Goal: Check status: Check status

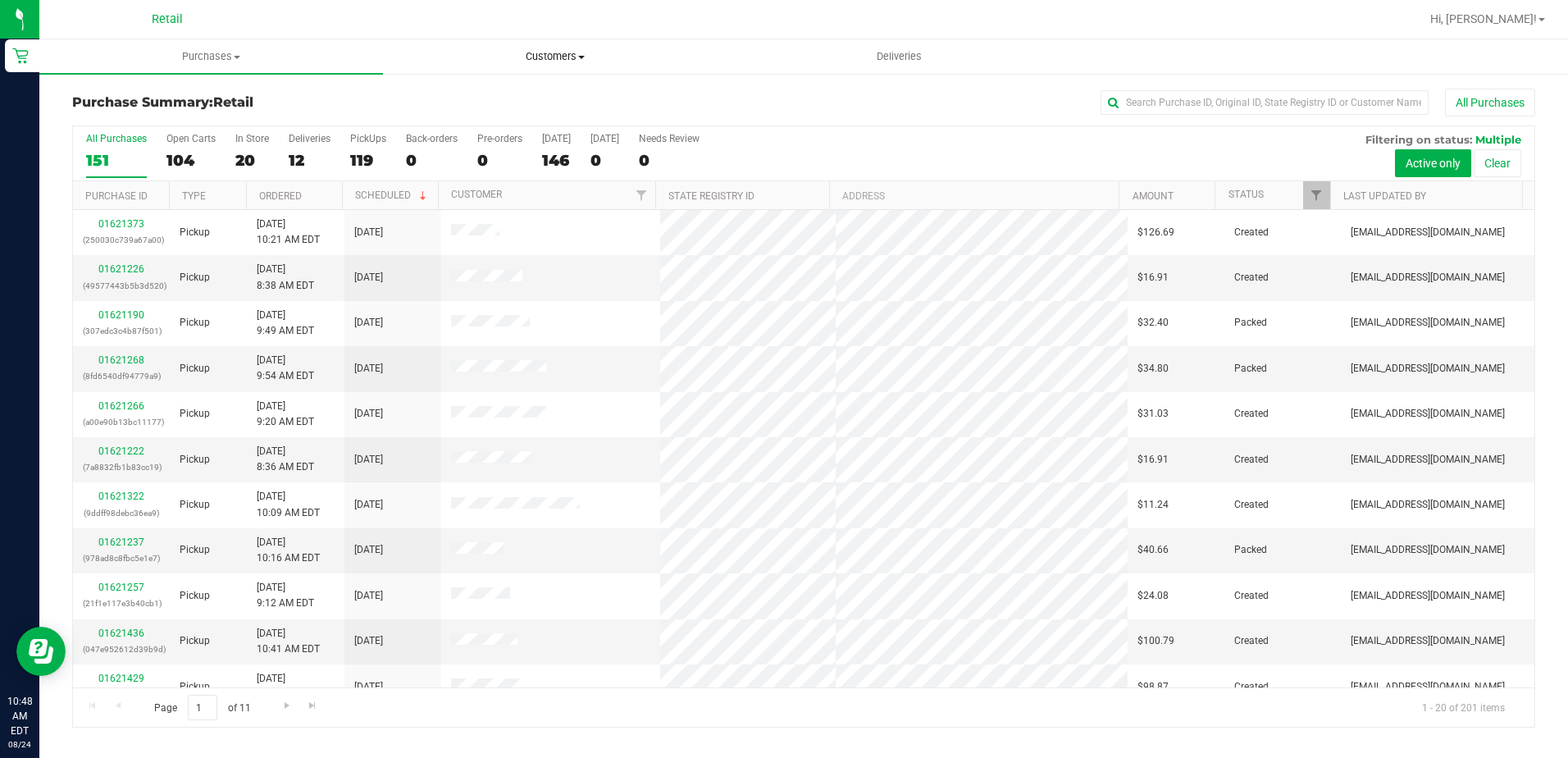
click at [506, 60] on span "Customers" at bounding box center [555, 57] width 342 height 15
click at [470, 106] on span "All customers" at bounding box center [442, 98] width 118 height 14
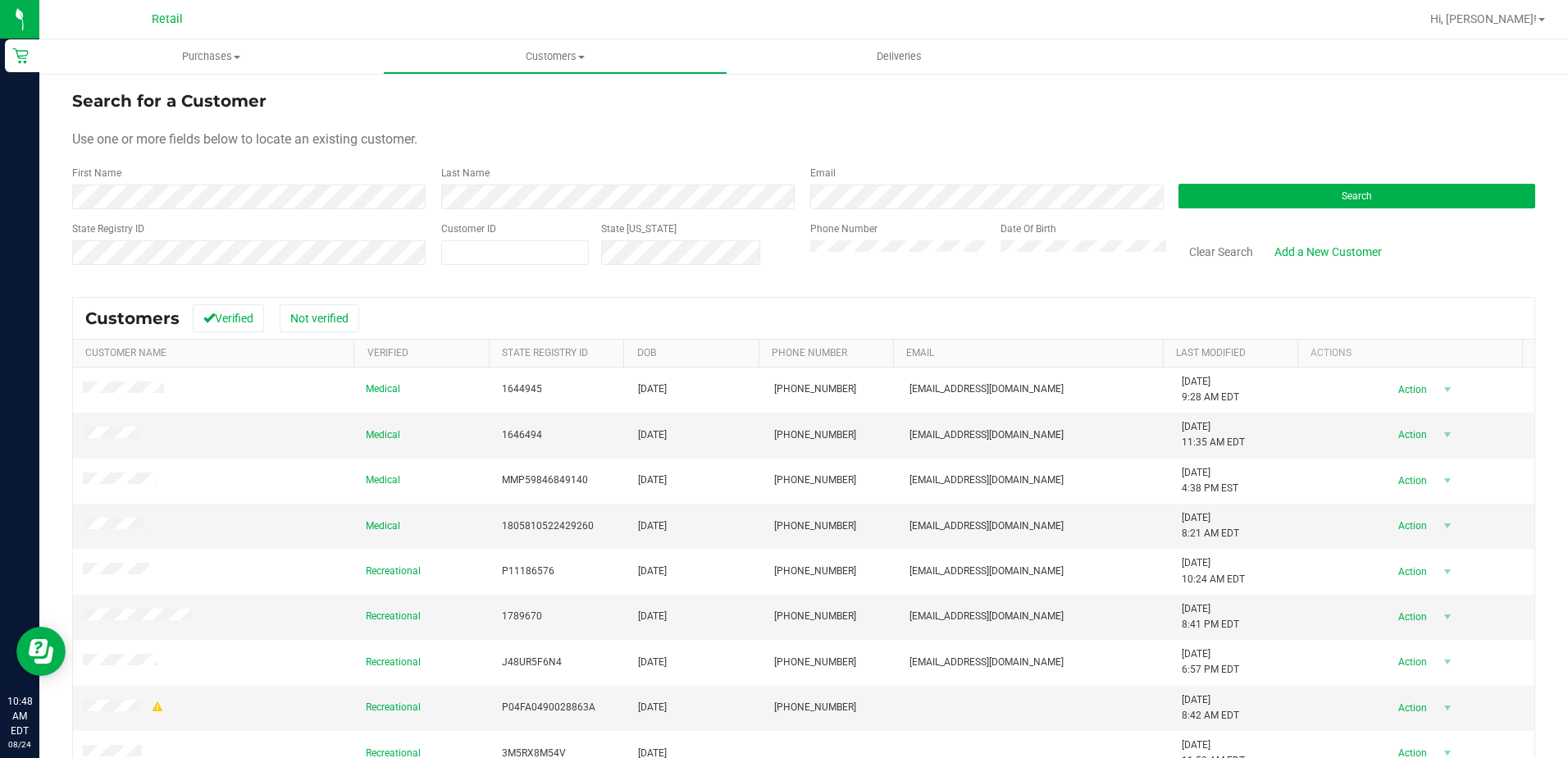
click at [545, 211] on form "Search for a Customer Use one or more fields below to locate an existing custom…" at bounding box center [804, 183] width 1463 height 191
click at [519, 169] on div "Last Name" at bounding box center [613, 187] width 369 height 43
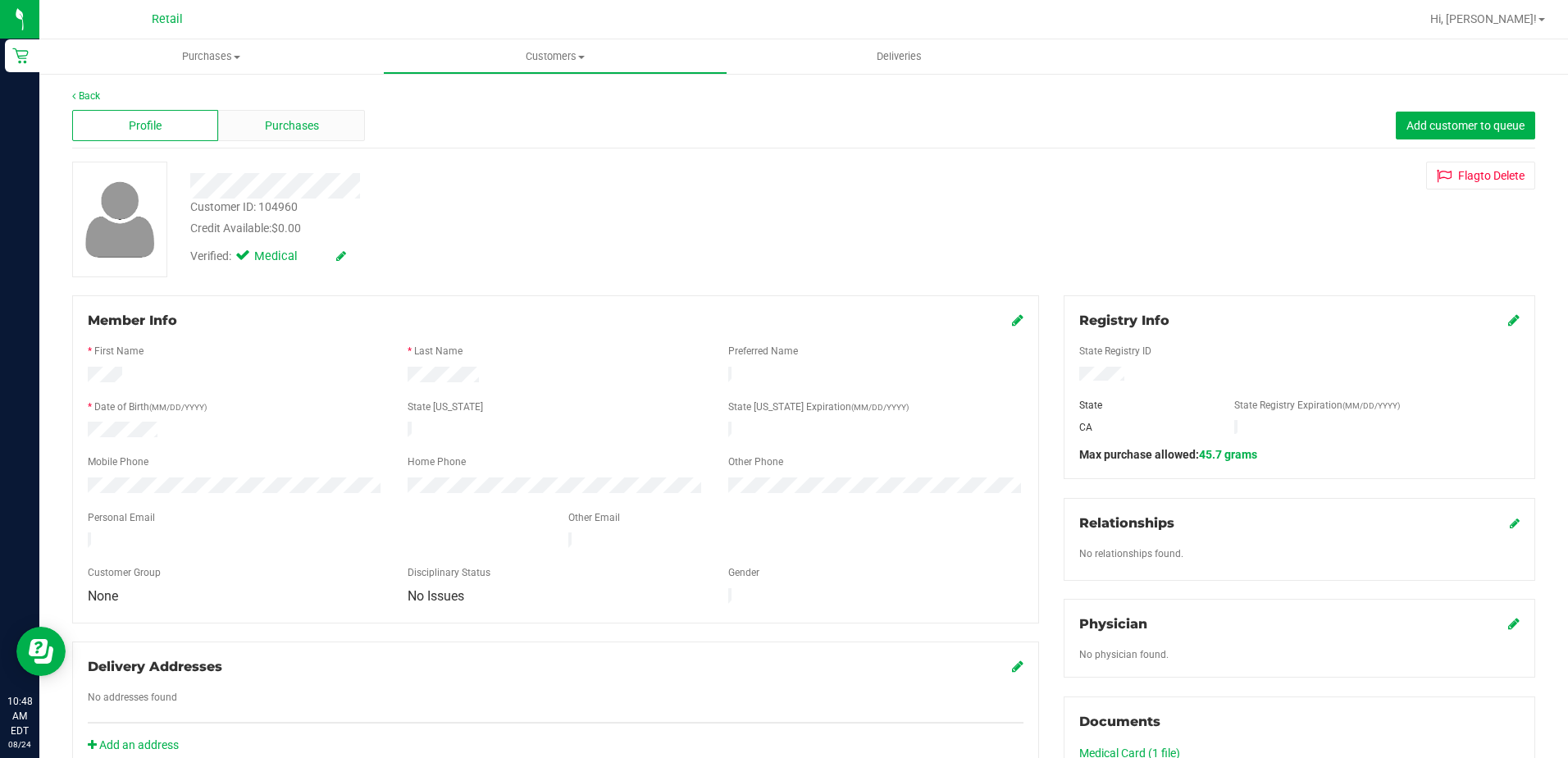
click at [302, 126] on span "Purchases" at bounding box center [291, 126] width 54 height 17
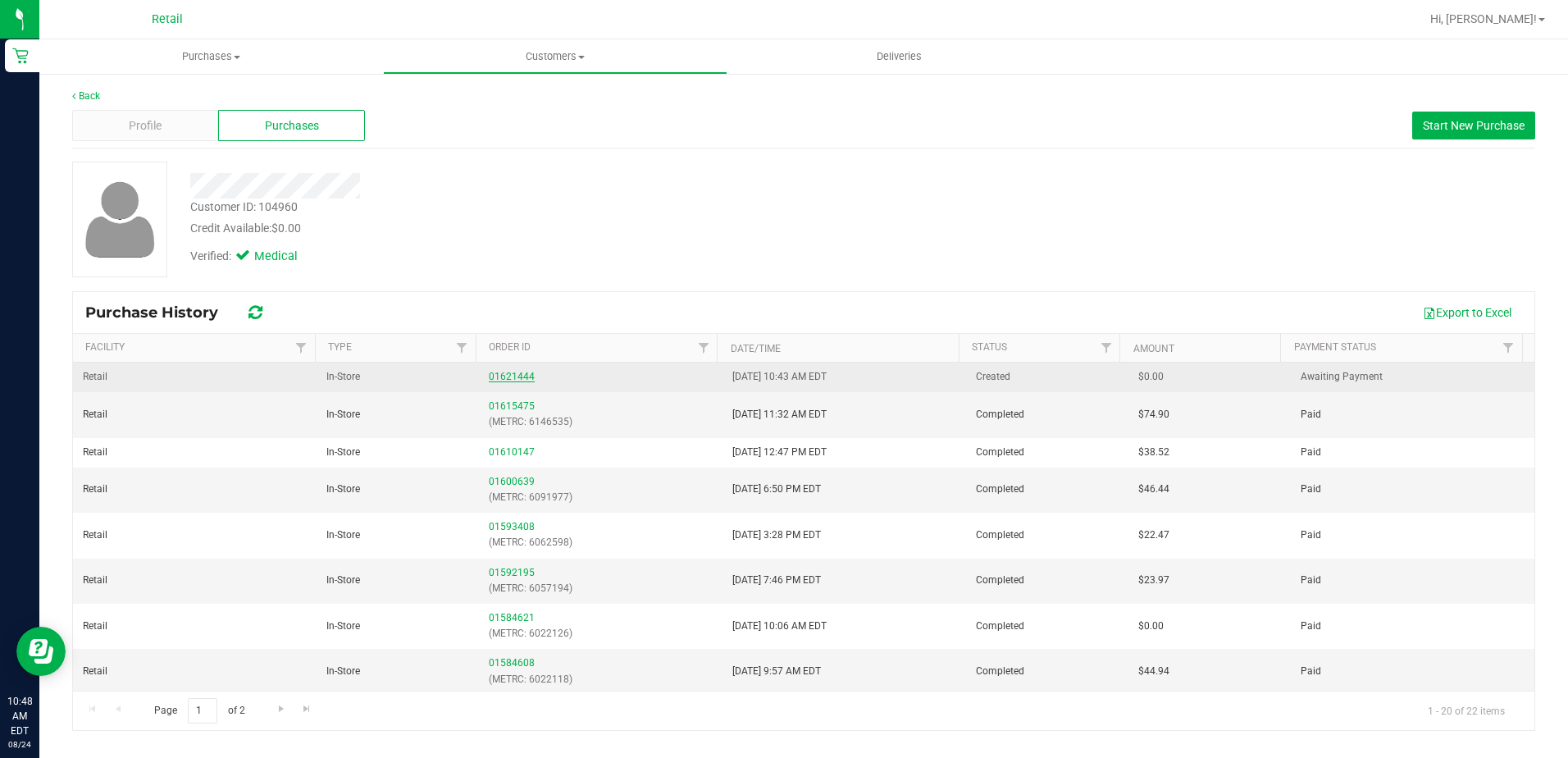
click at [515, 381] on link "01621444" at bounding box center [511, 377] width 46 height 12
